Goal: Information Seeking & Learning: Learn about a topic

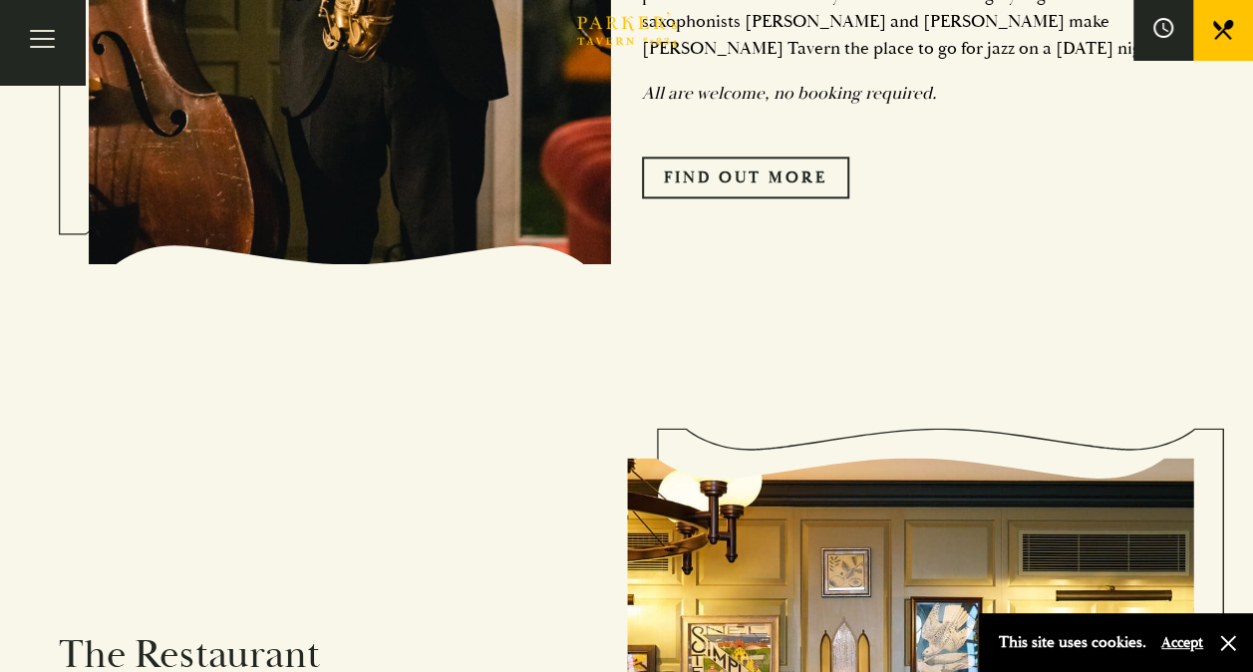
scroll to position [897, 0]
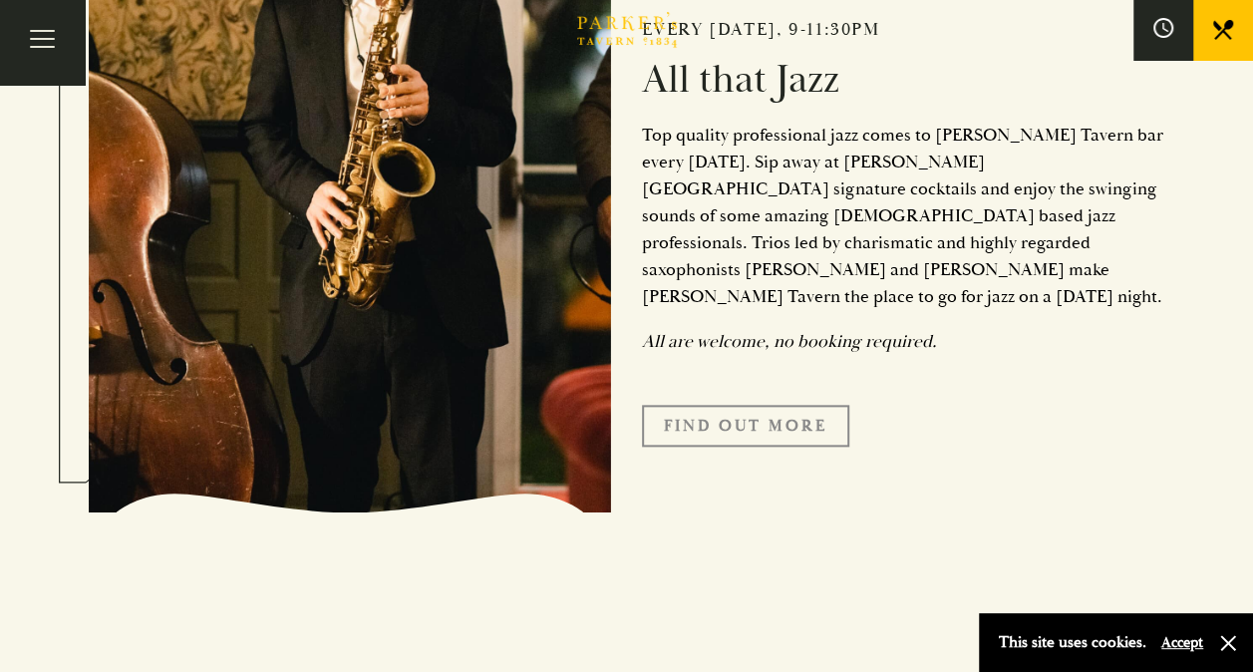
click at [689, 405] on link "Find Out More" at bounding box center [745, 426] width 207 height 42
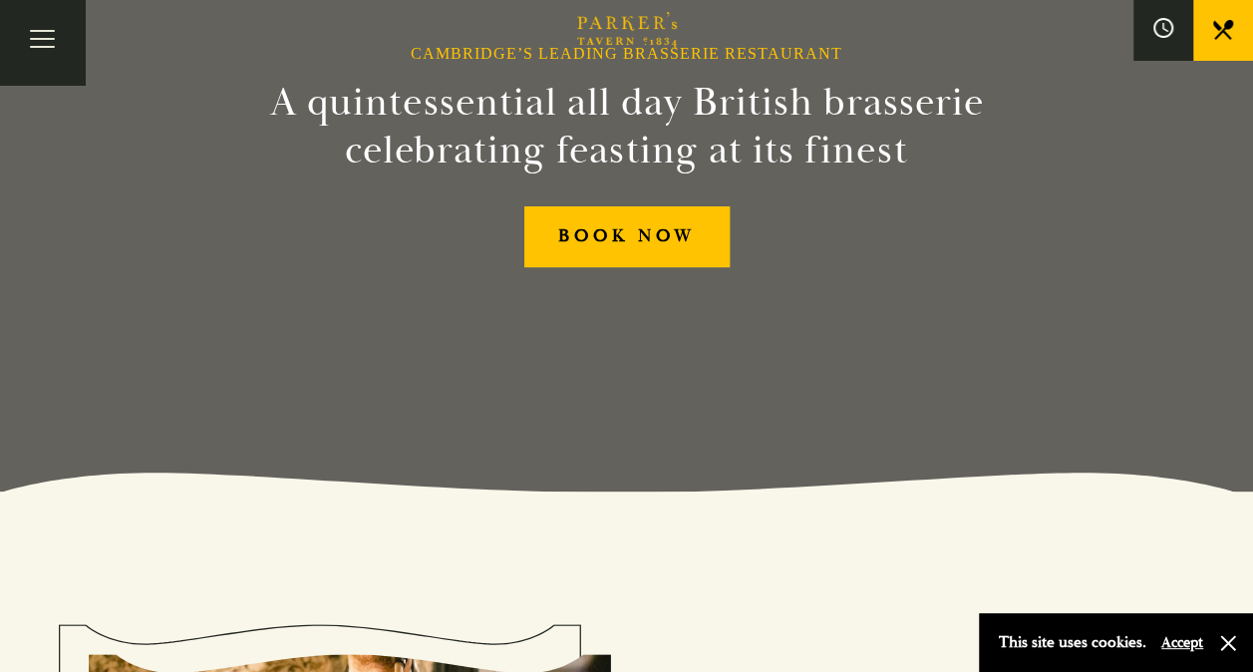
scroll to position [0, 0]
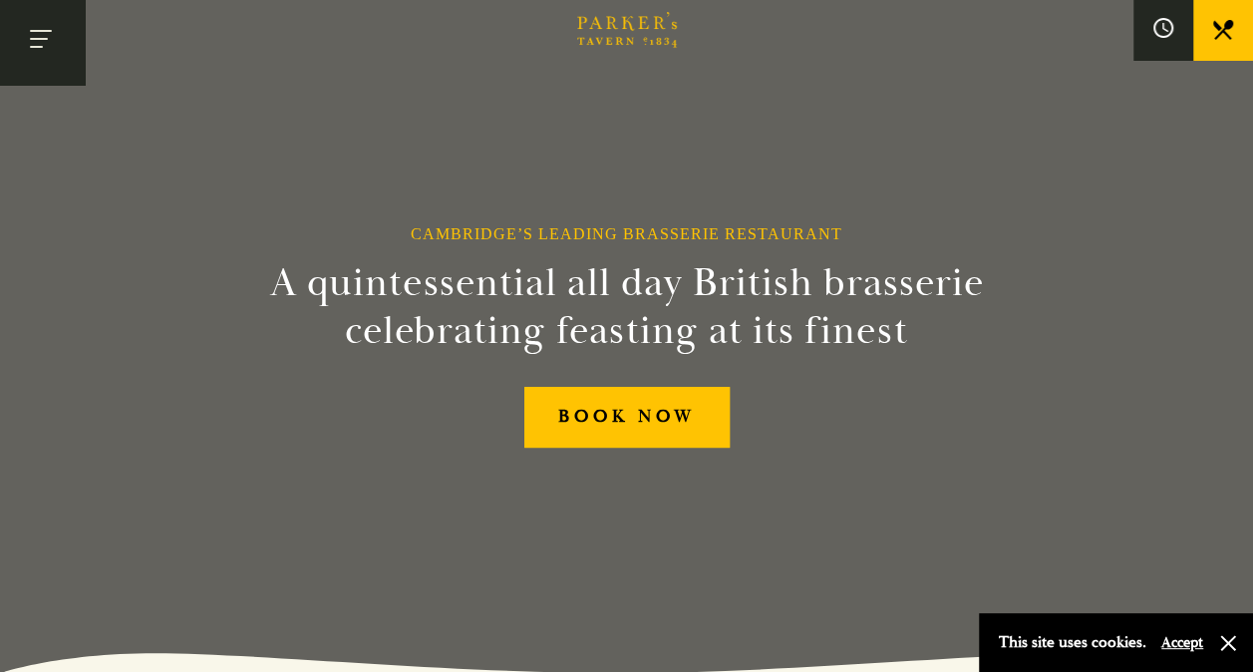
click at [22, 25] on button "Toggle navigation" at bounding box center [42, 42] width 85 height 85
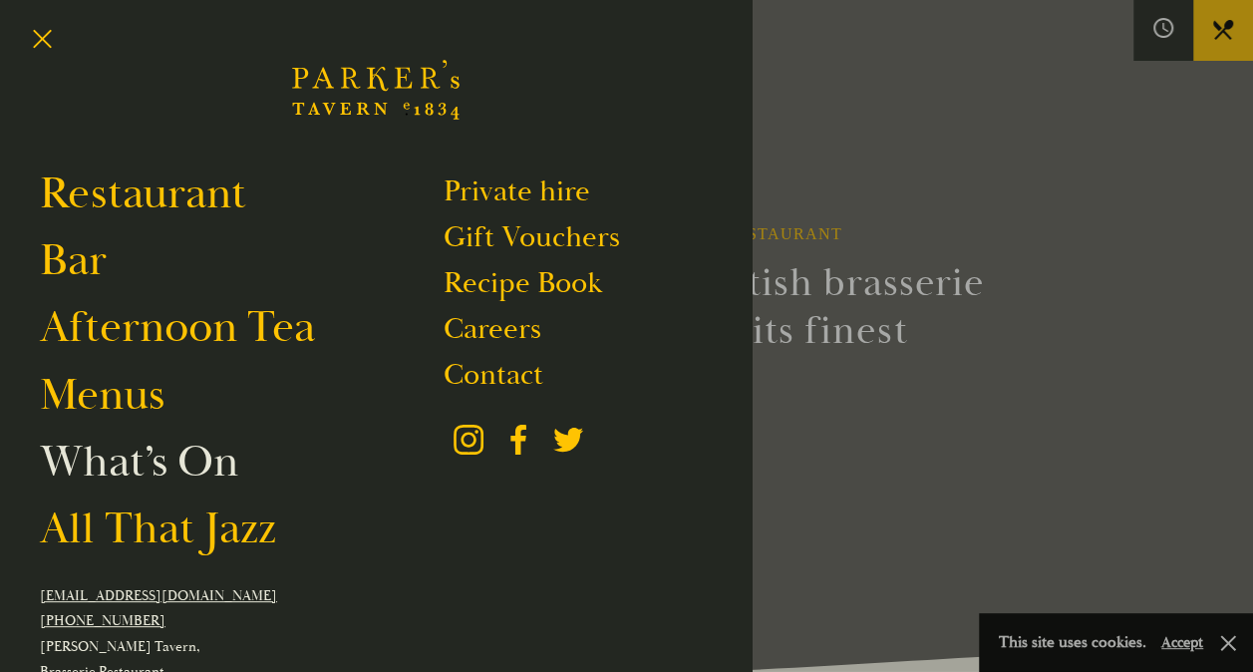
click at [163, 462] on link "What’s On" at bounding box center [139, 461] width 198 height 56
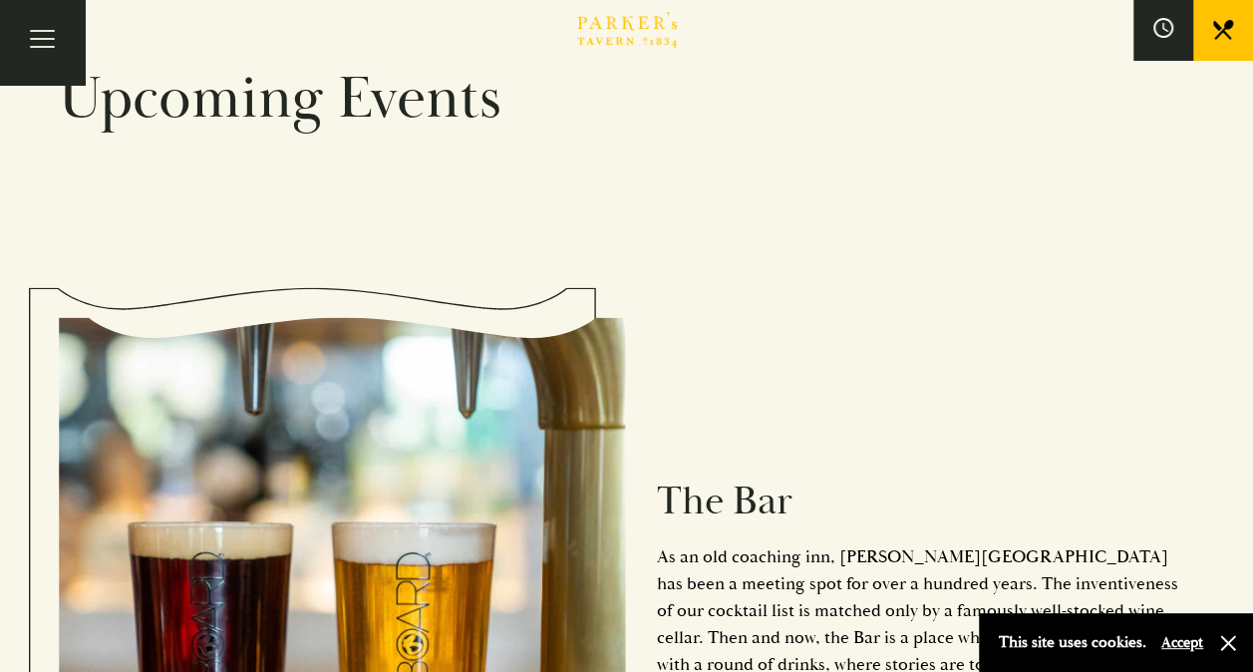
scroll to position [1317, 0]
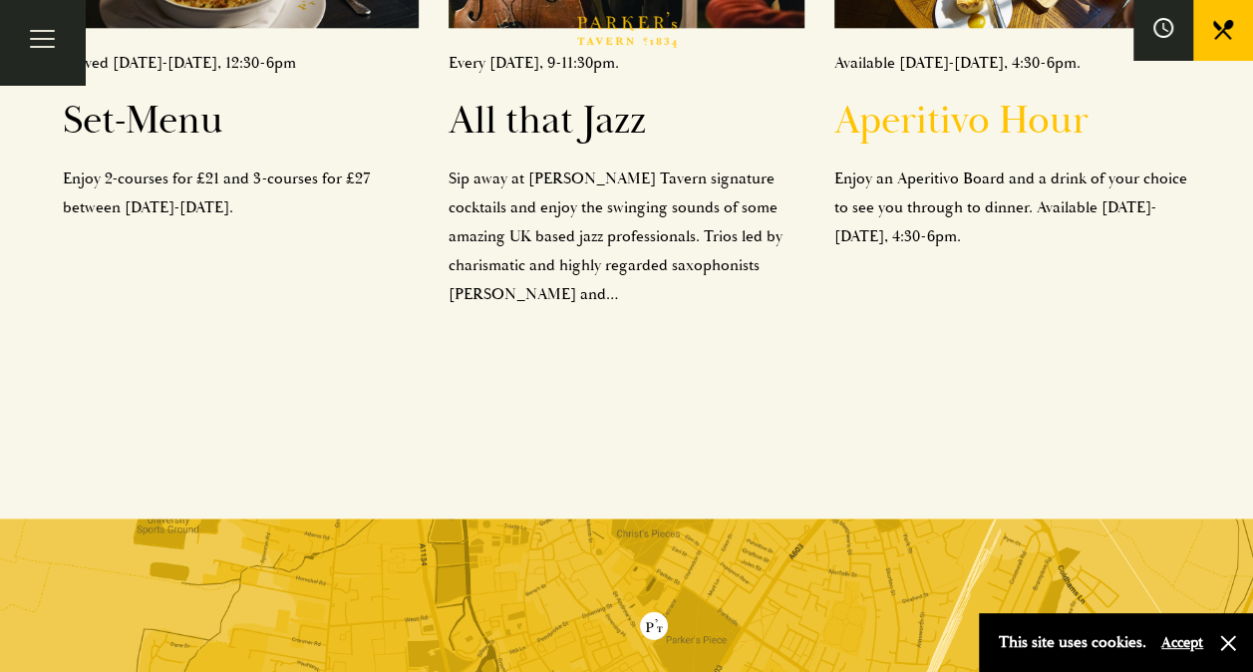
scroll to position [897, 0]
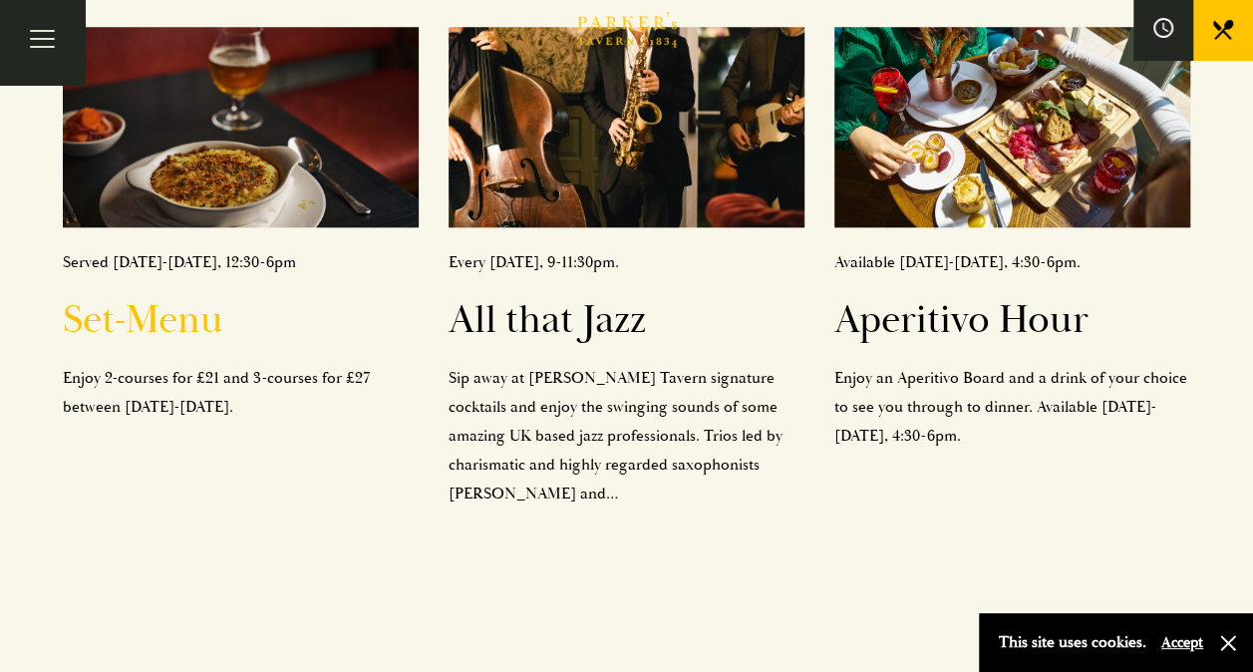
click at [102, 296] on h2 "Set-Menu" at bounding box center [241, 320] width 356 height 48
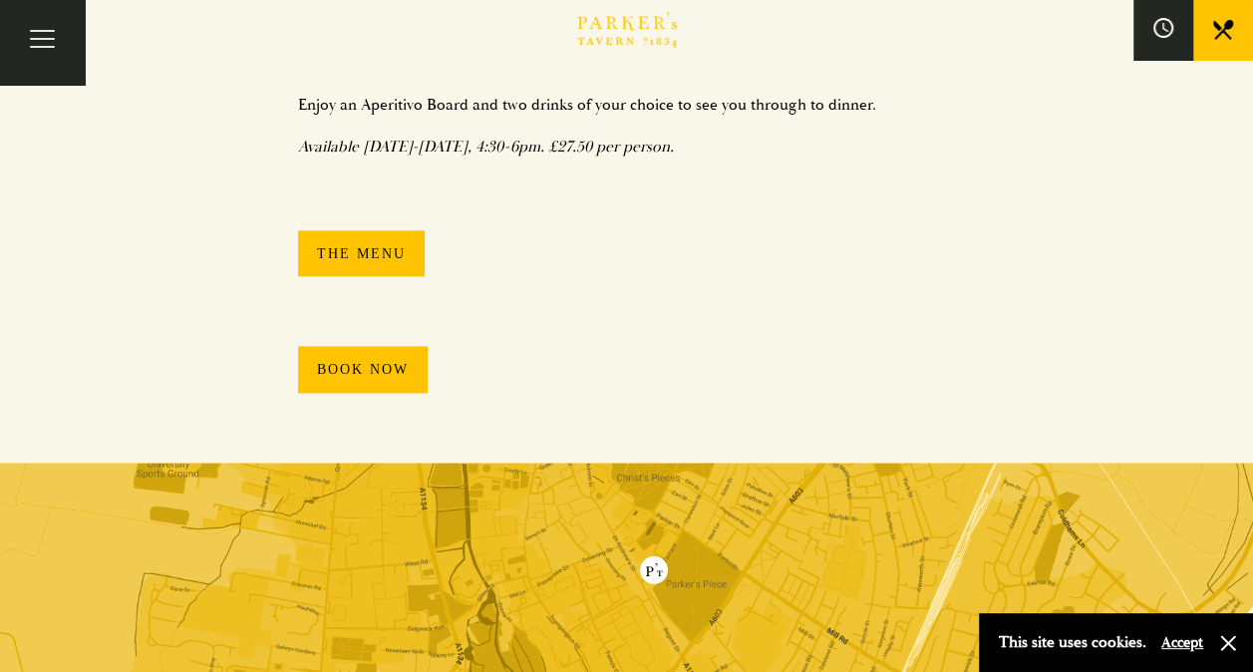
scroll to position [1096, 0]
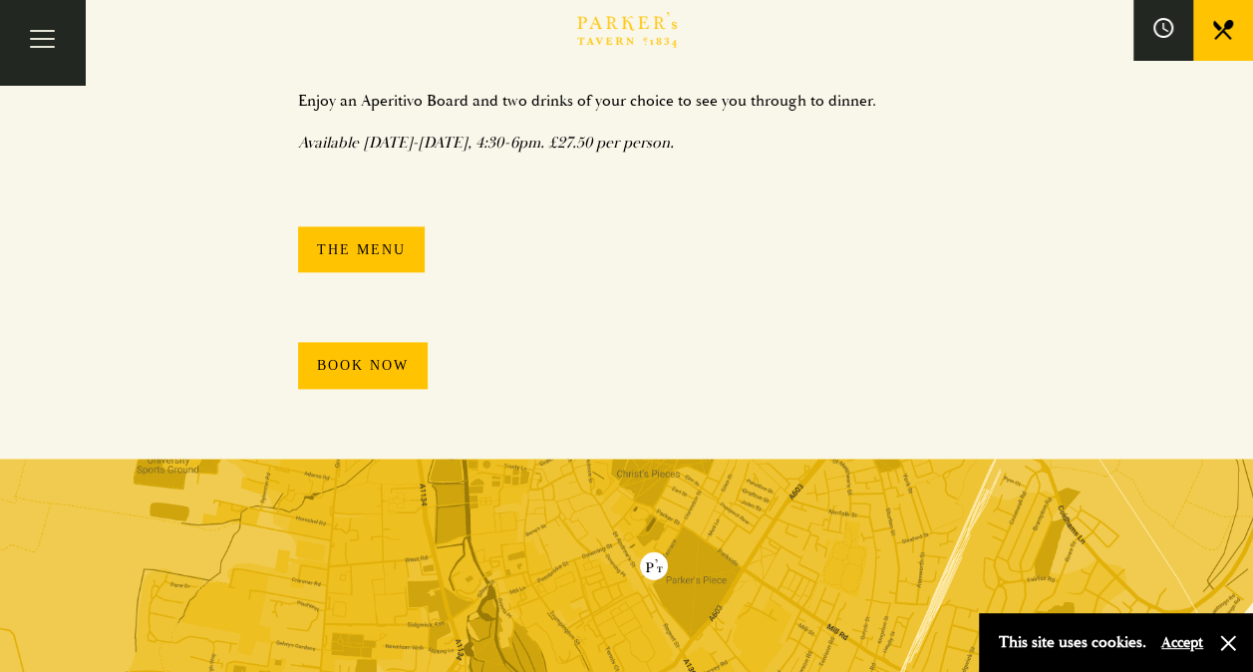
click at [381, 234] on link "The Menu" at bounding box center [361, 249] width 127 height 47
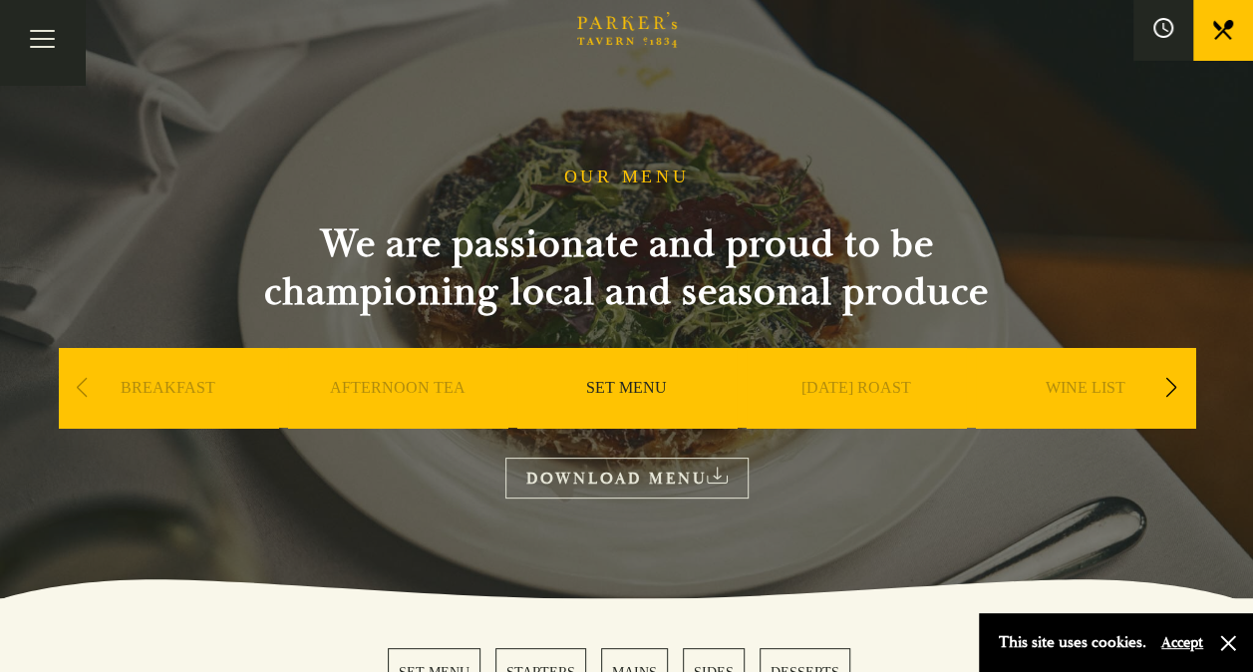
click at [83, 385] on div "Previous slide" at bounding box center [82, 388] width 27 height 44
click at [1171, 383] on div "Next slide" at bounding box center [1171, 388] width 27 height 44
click at [1170, 386] on div "Next slide" at bounding box center [1171, 388] width 27 height 44
click at [1170, 387] on div "Next slide" at bounding box center [1171, 388] width 27 height 44
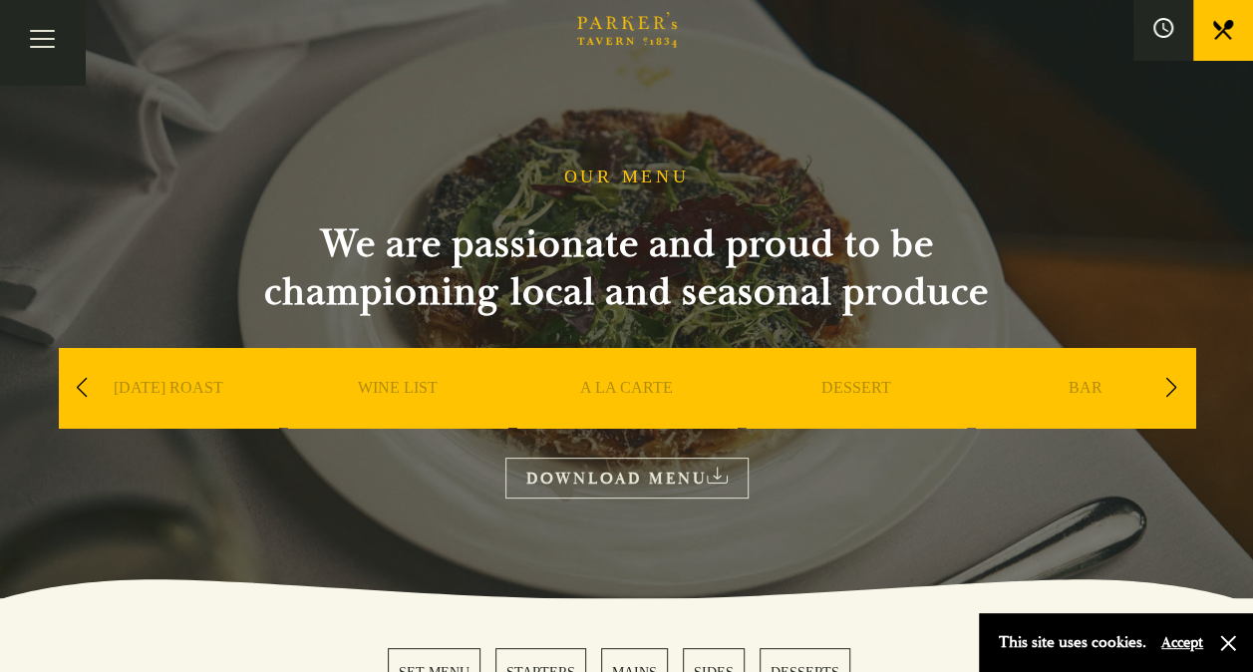
click at [653, 387] on link "A LA CARTE" at bounding box center [626, 418] width 93 height 80
